Goal: Check status

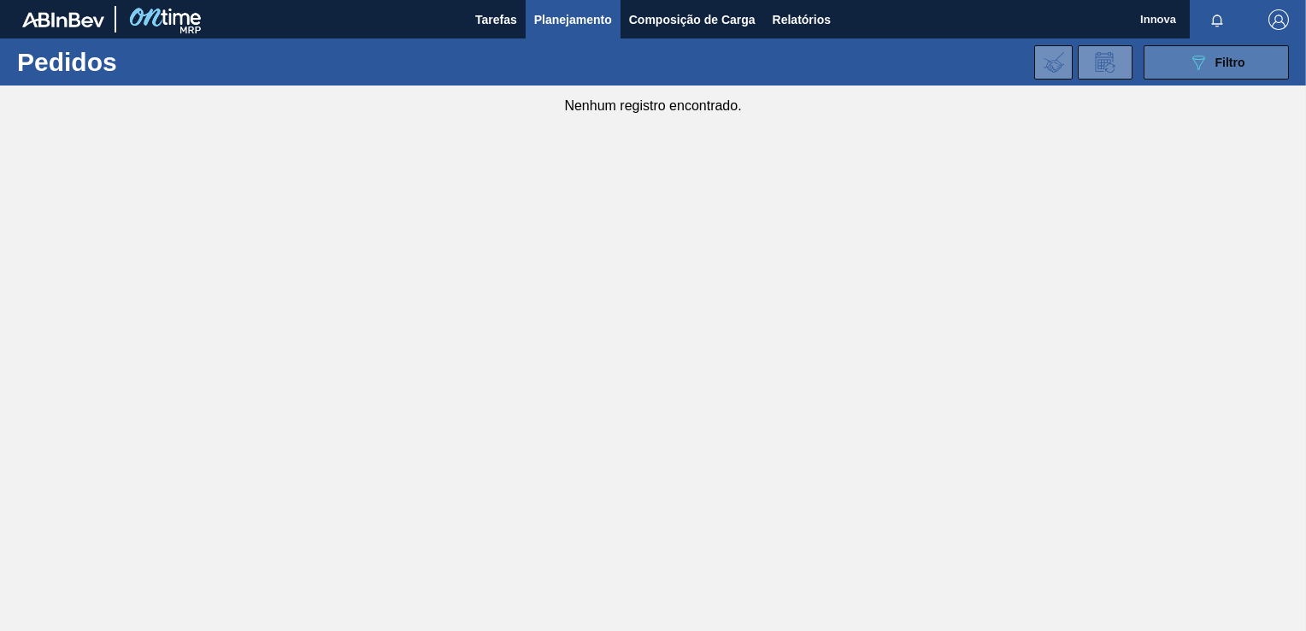
click at [1222, 64] on span "Filtro" at bounding box center [1231, 63] width 30 height 14
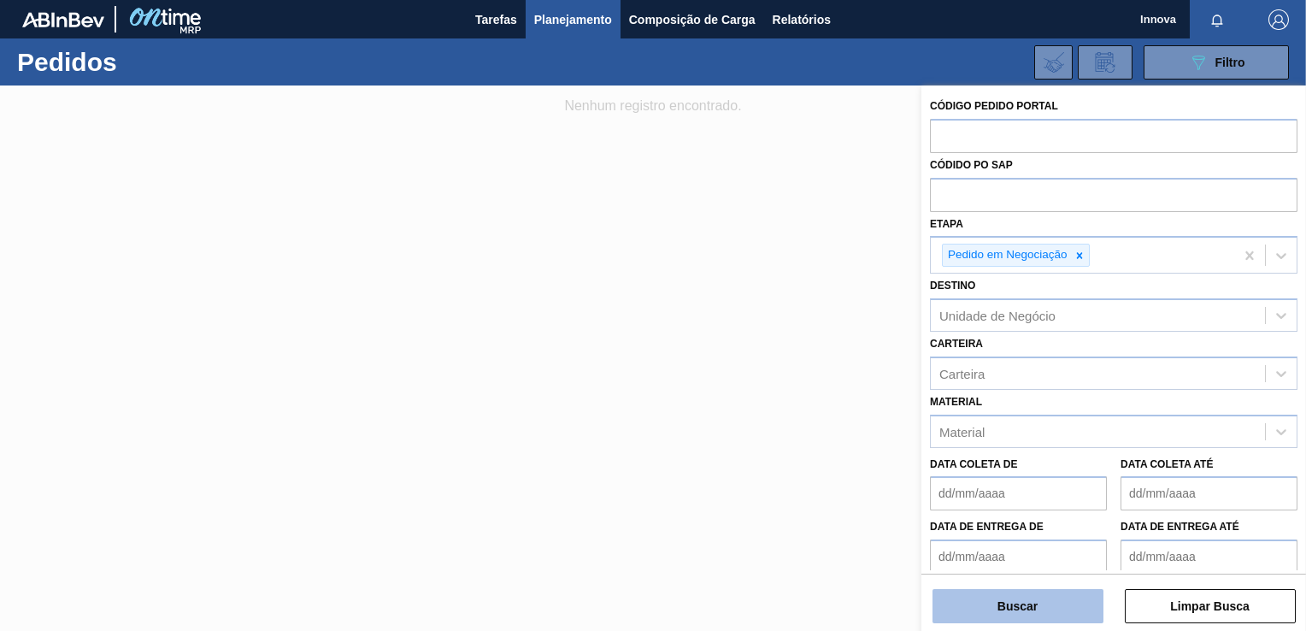
click at [1019, 615] on button "Buscar" at bounding box center [1018, 606] width 171 height 34
